Goal: Information Seeking & Learning: Check status

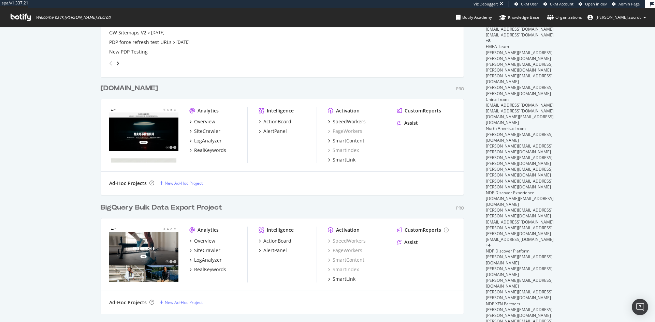
scroll to position [136, 0]
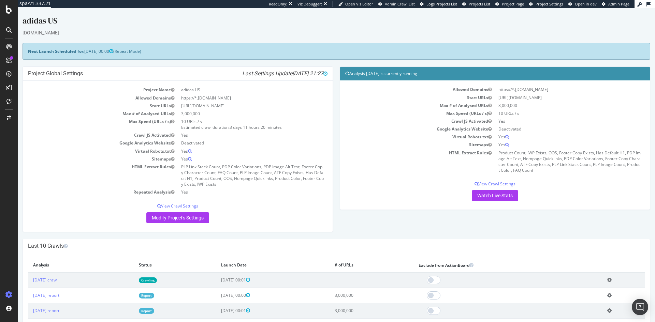
drag, startPoint x: 299, startPoint y: 30, endPoint x: 291, endPoint y: 30, distance: 8.2
click at [299, 30] on div "[DOMAIN_NAME]" at bounding box center [336, 32] width 627 height 7
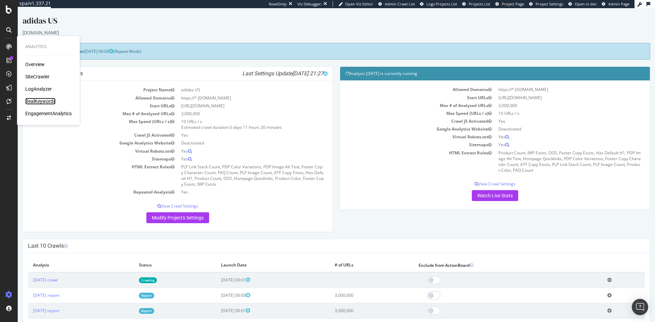
click at [32, 102] on div "RealKeywords" at bounding box center [40, 101] width 30 height 7
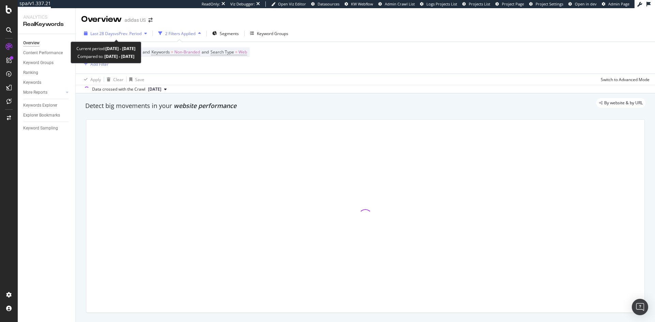
click at [140, 34] on span "vs Prev. Period" at bounding box center [128, 34] width 27 height 6
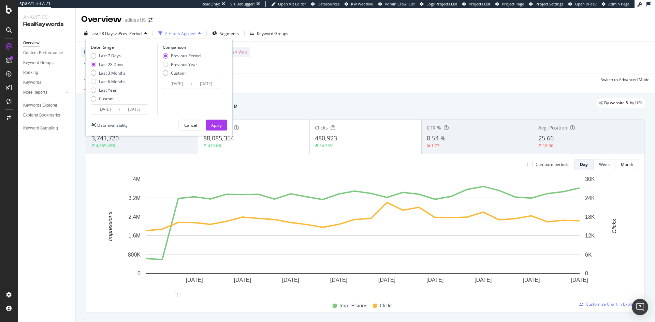
click at [123, 110] on input "2025/09/07" at bounding box center [133, 110] width 27 height 10
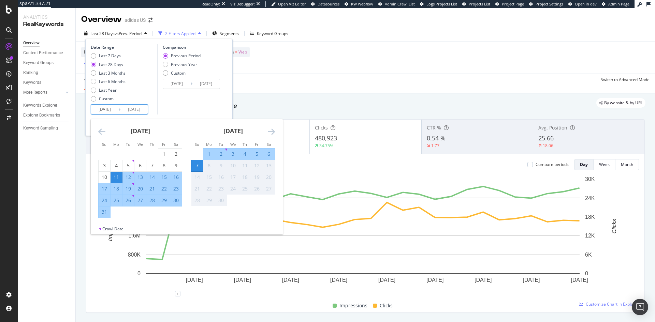
click at [101, 130] on icon "Move backward to switch to the previous month." at bounding box center [101, 132] width 7 height 8
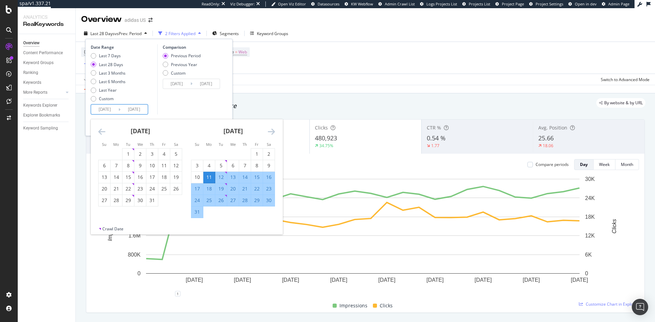
click at [101, 130] on icon "Move backward to switch to the previous month." at bounding box center [101, 132] width 7 height 8
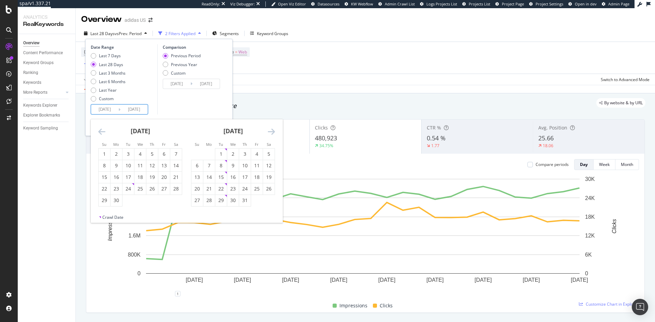
click at [101, 130] on icon "Move backward to switch to the previous month." at bounding box center [101, 132] width 7 height 8
click at [215, 107] on div "Comparison Previous Period Previous Year Custom 2025/07/14 Navigate forward to …" at bounding box center [189, 79] width 65 height 70
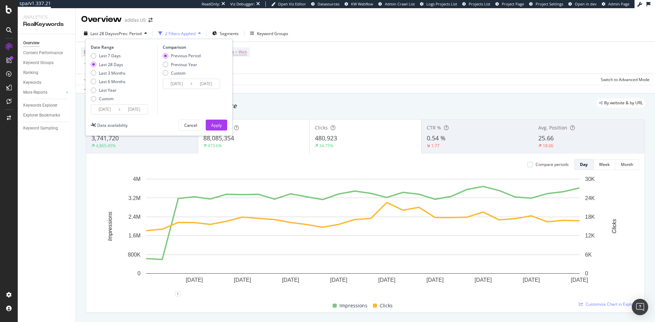
click at [117, 111] on input "2025/08/11" at bounding box center [104, 110] width 27 height 10
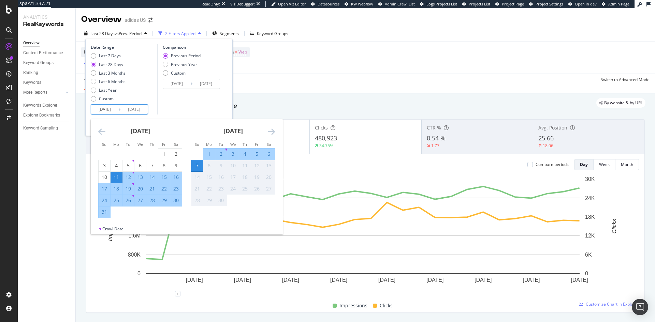
click at [100, 132] on icon "Move backward to switch to the previous month." at bounding box center [101, 132] width 7 height 8
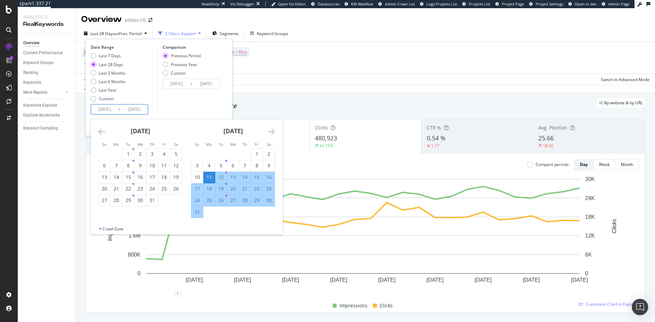
click at [100, 132] on icon "Move backward to switch to the previous month." at bounding box center [101, 132] width 7 height 8
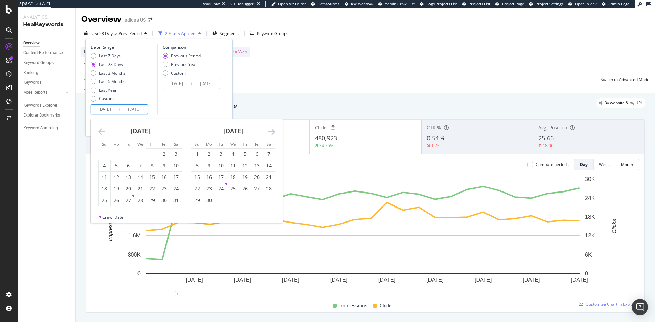
click at [100, 132] on icon "Move backward to switch to the previous month." at bounding box center [101, 132] width 7 height 8
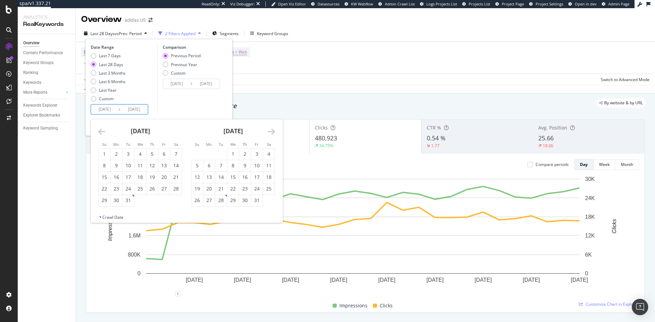
click at [100, 132] on icon "Move backward to switch to the previous month." at bounding box center [101, 132] width 7 height 8
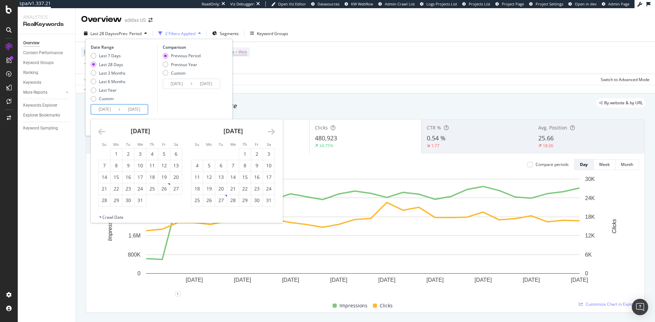
click at [100, 132] on icon "Move backward to switch to the previous month." at bounding box center [101, 132] width 7 height 8
click at [323, 49] on div "Device = All and Country = All and Keywords = Non-Branded and Search Type = Web…" at bounding box center [365, 58] width 568 height 32
